Goal: Task Accomplishment & Management: Manage account settings

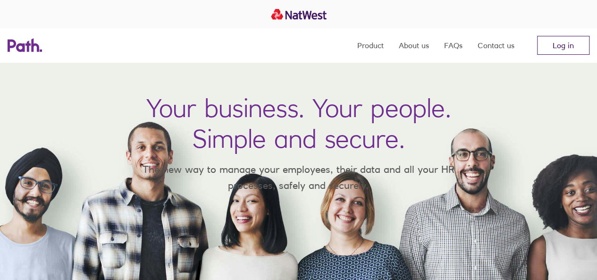
click at [561, 45] on link "Log in" at bounding box center [563, 45] width 52 height 19
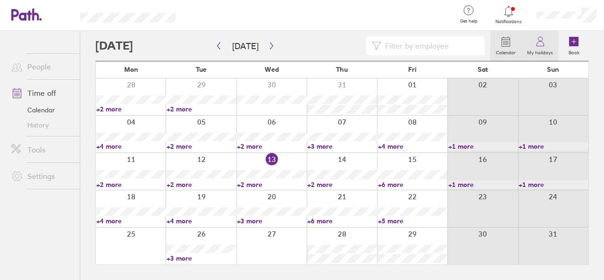
click at [544, 48] on label "My holidays" at bounding box center [539, 51] width 37 height 8
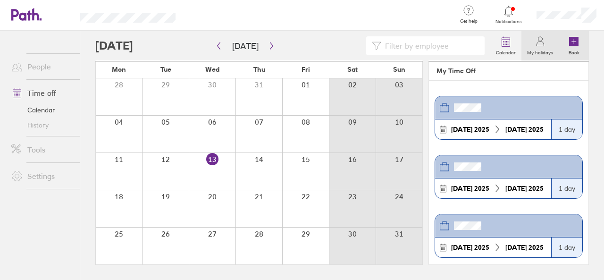
click at [570, 49] on label "Book" at bounding box center [574, 51] width 22 height 8
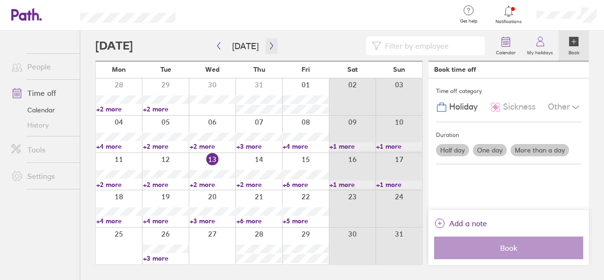
click at [268, 47] on icon "button" at bounding box center [271, 46] width 7 height 8
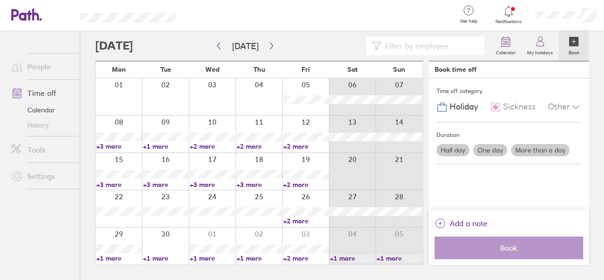
click at [116, 184] on link "+3 more" at bounding box center [119, 184] width 46 height 8
